Goal: Information Seeking & Learning: Understand process/instructions

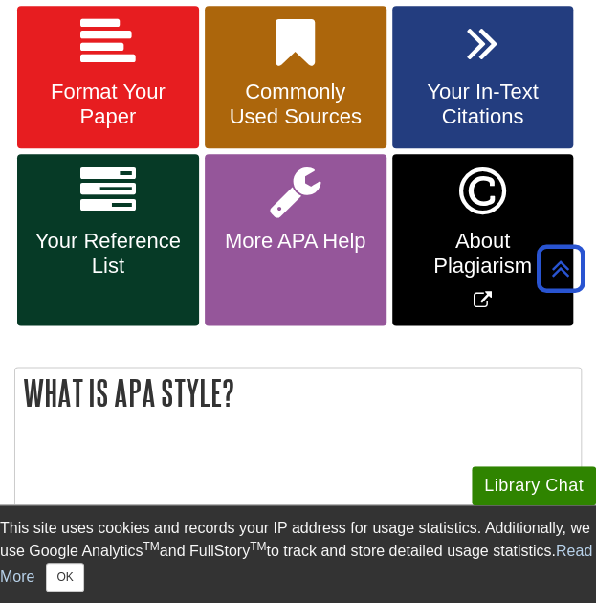
scroll to position [438, 0]
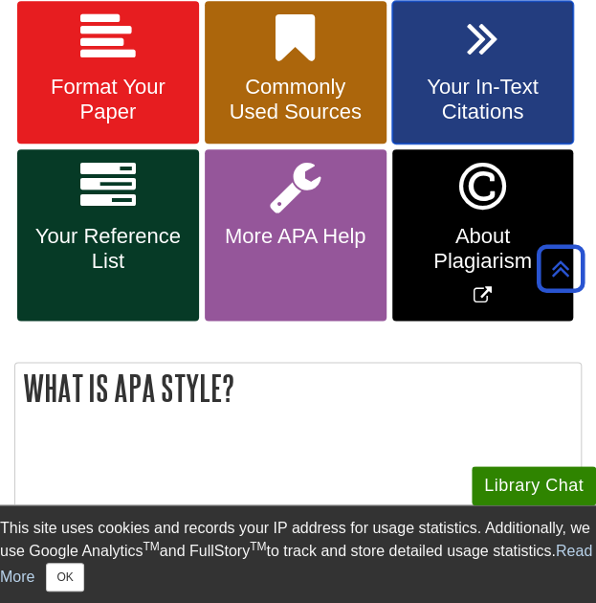
click at [444, 103] on span "Your In-Text Citations" at bounding box center [483, 100] width 153 height 50
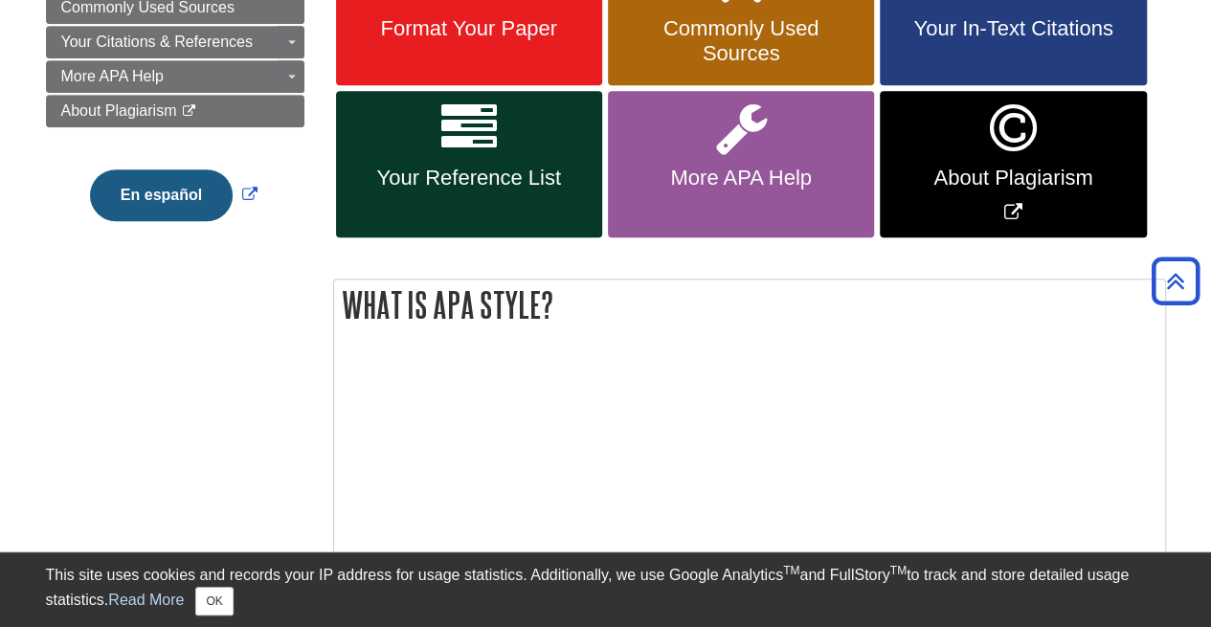
scroll to position [341, 0]
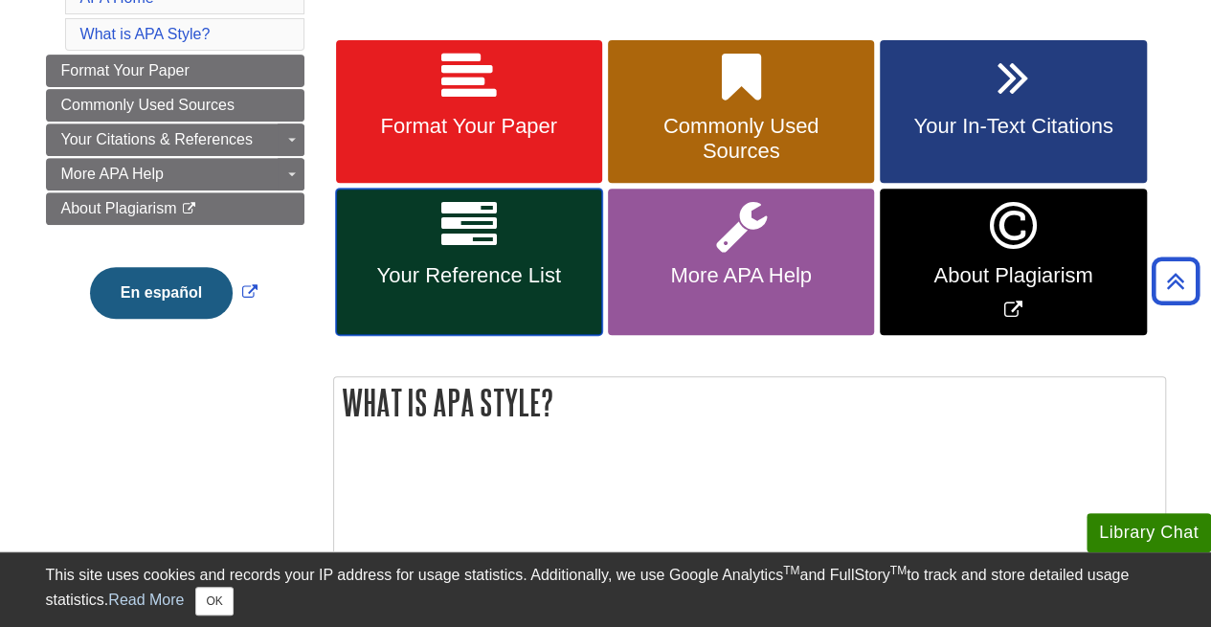
click at [510, 281] on span "Your Reference List" at bounding box center [468, 275] width 237 height 25
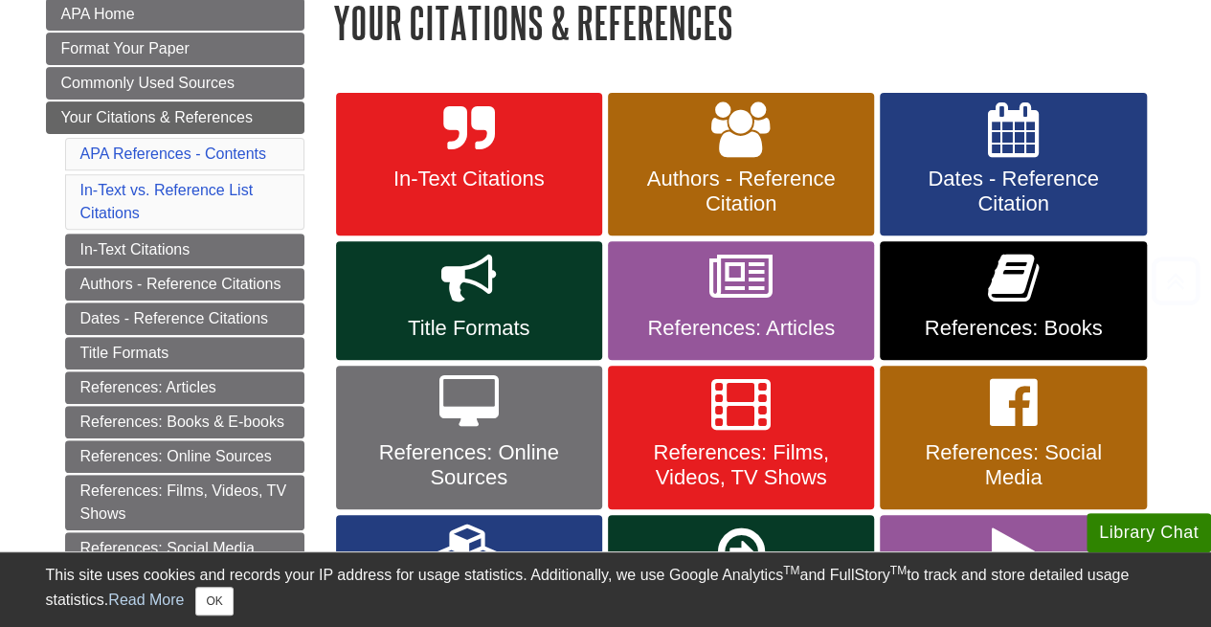
scroll to position [298, 0]
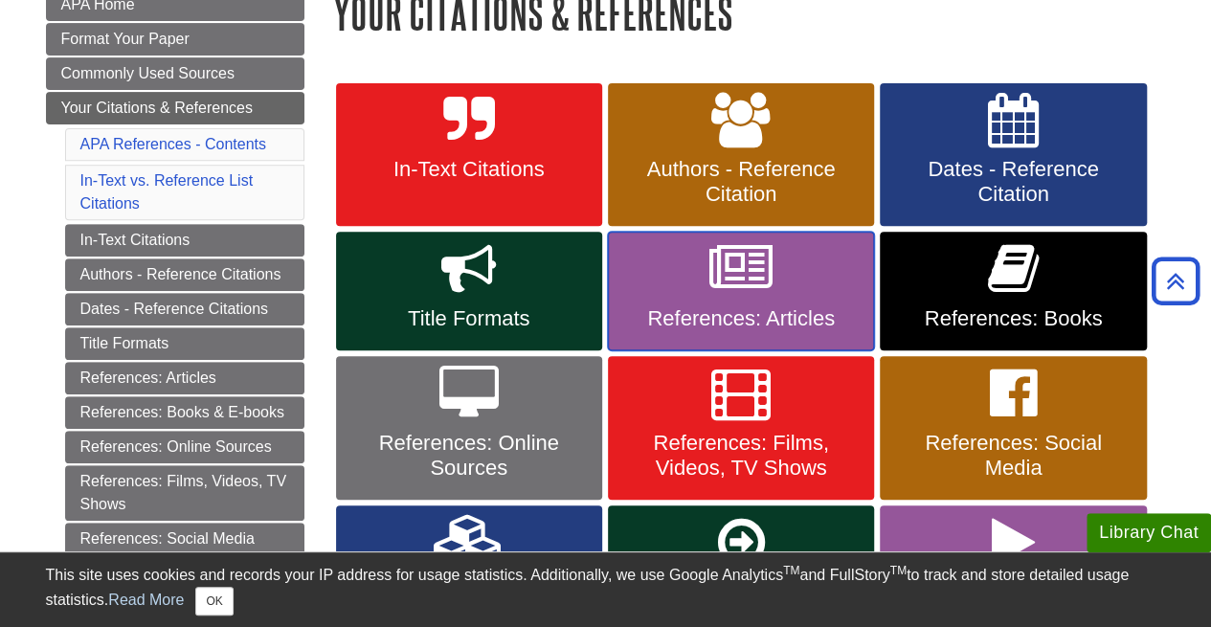
click at [689, 281] on link "References: Articles" at bounding box center [741, 291] width 266 height 119
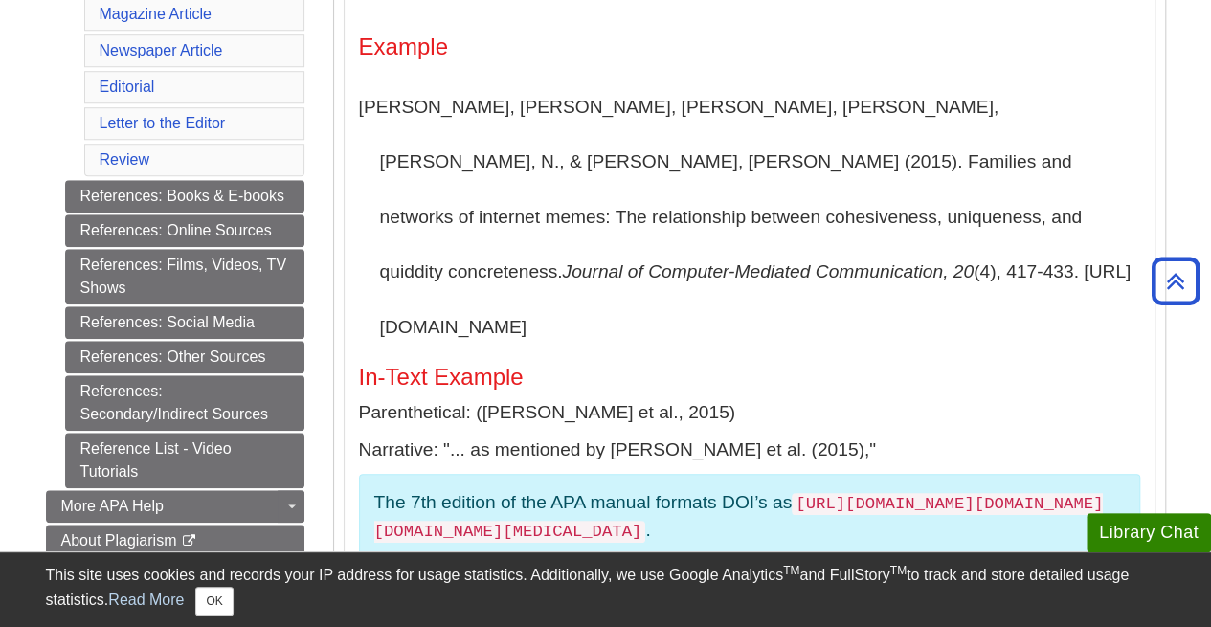
scroll to position [710, 0]
click at [256, 217] on link "References: Online Sources" at bounding box center [184, 229] width 239 height 33
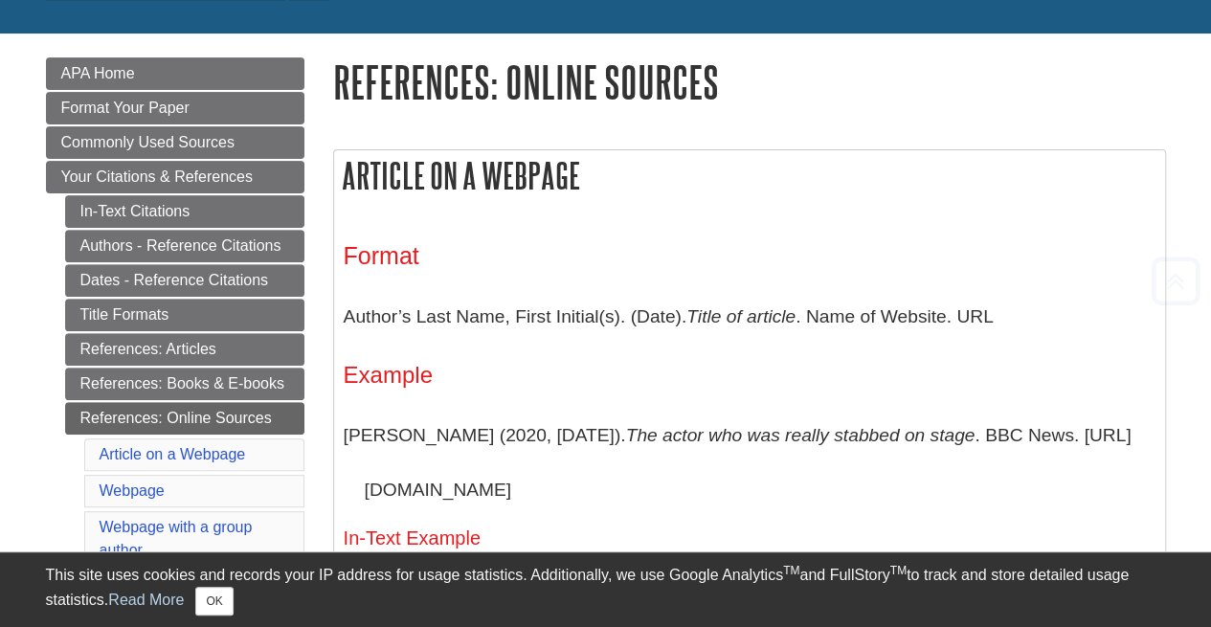
scroll to position [234, 0]
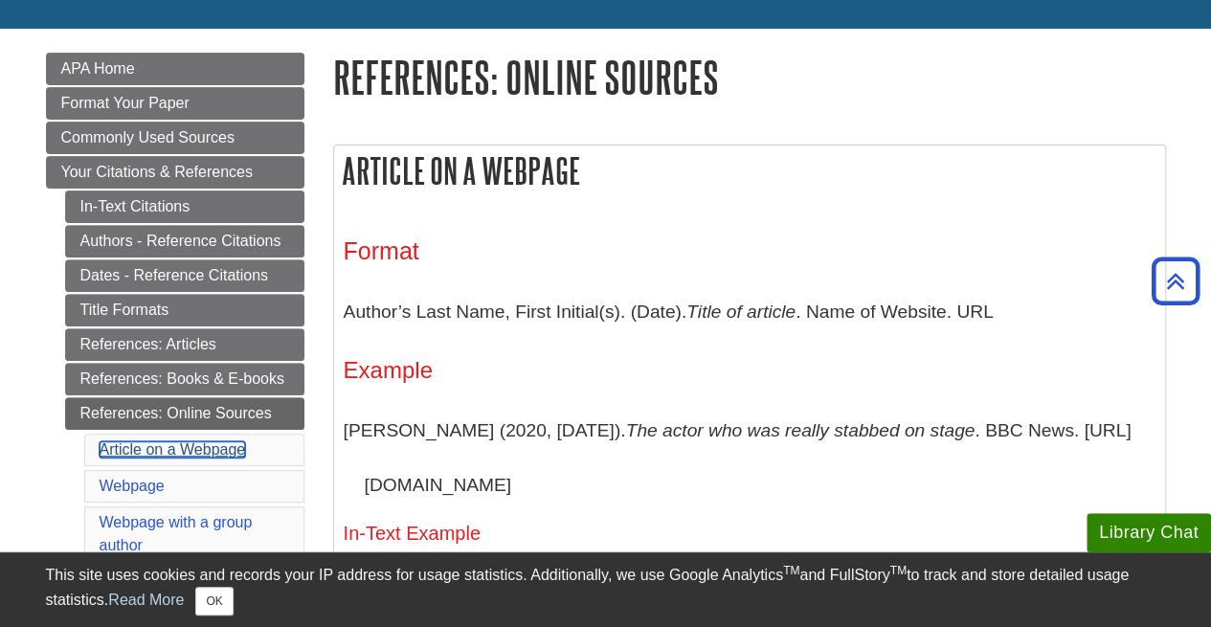
click at [230, 441] on link "Article on a Webpage" at bounding box center [173, 449] width 146 height 16
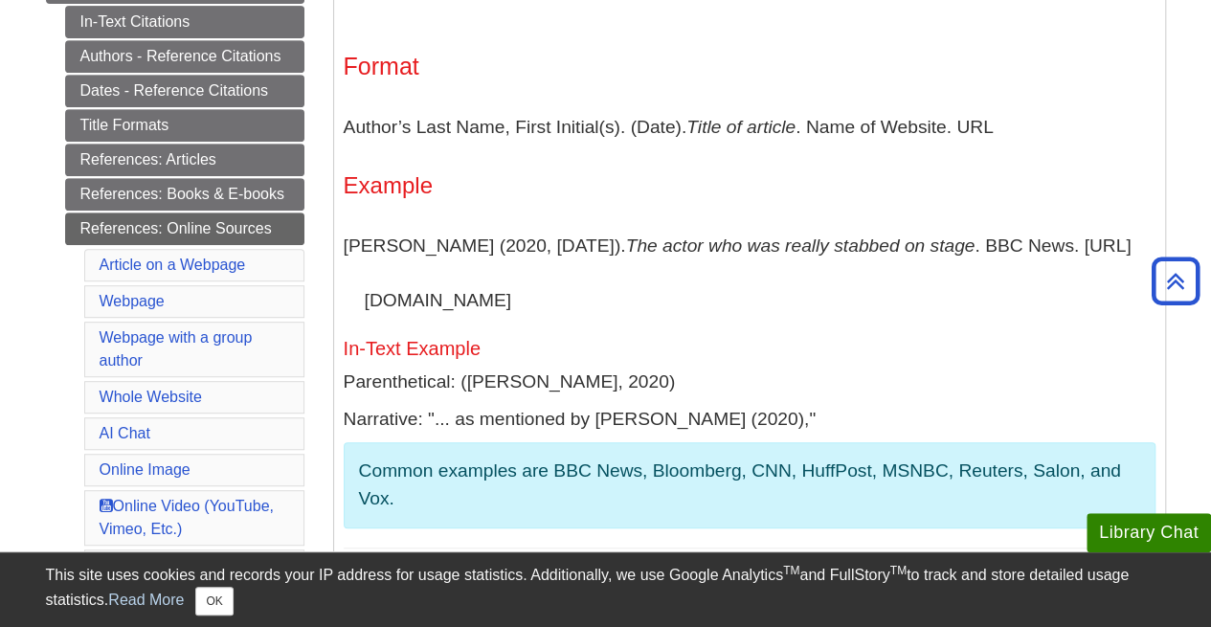
scroll to position [419, 0]
click at [204, 256] on link "Article on a Webpage" at bounding box center [173, 264] width 146 height 16
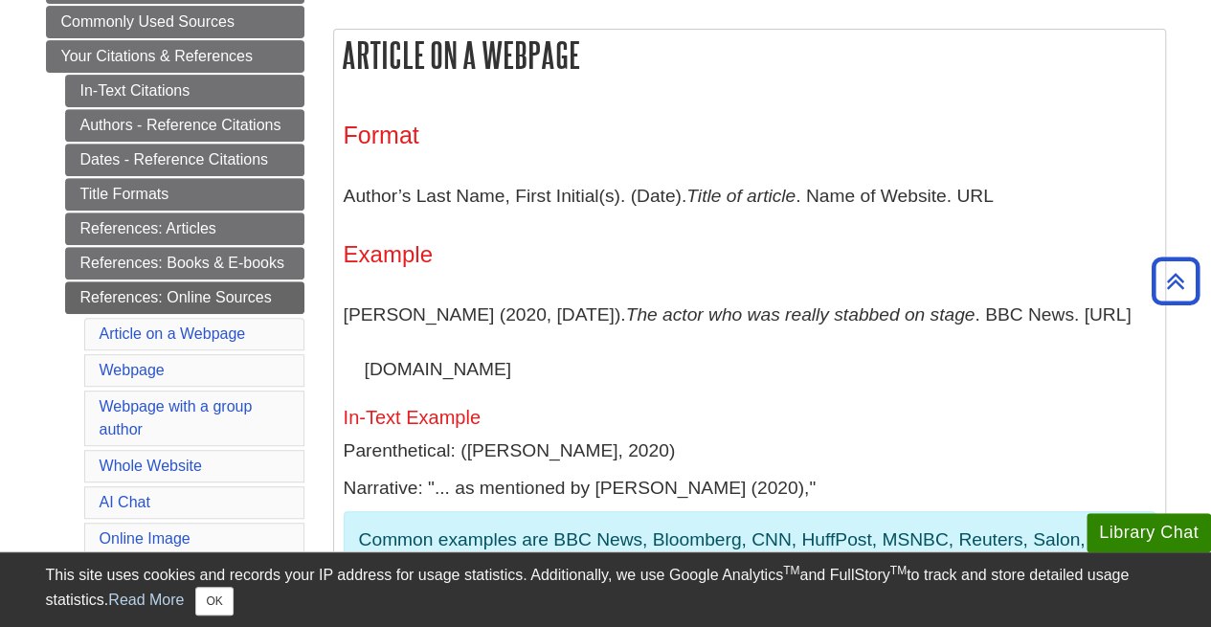
scroll to position [347, 0]
